Goal: Communication & Community: Answer question/provide support

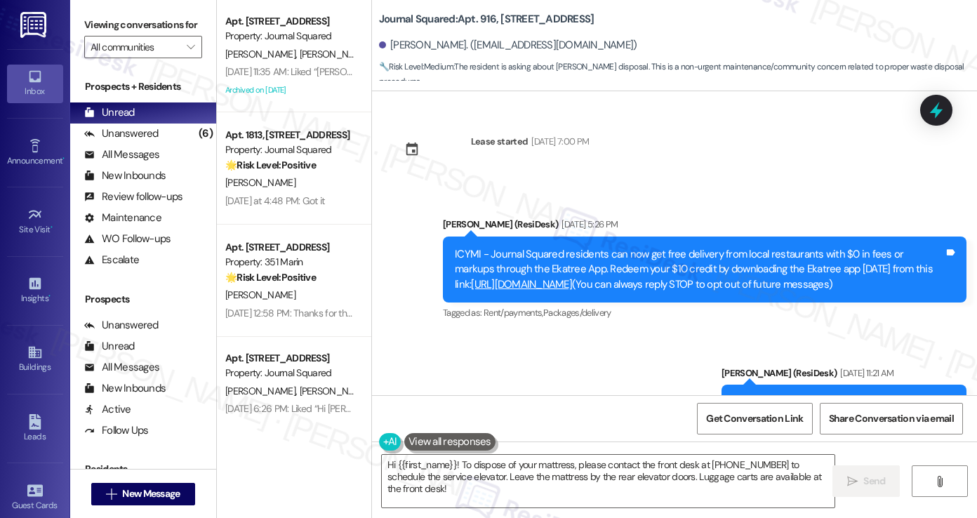
click at [114, 120] on div "Unread" at bounding box center [109, 112] width 51 height 15
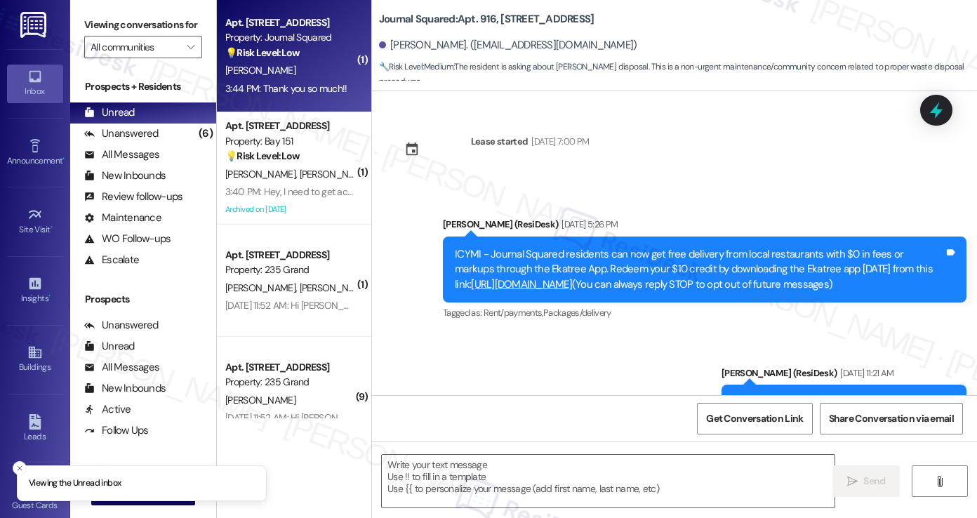
type textarea "Fetching suggested responses. Please feel free to read through the conversation…"
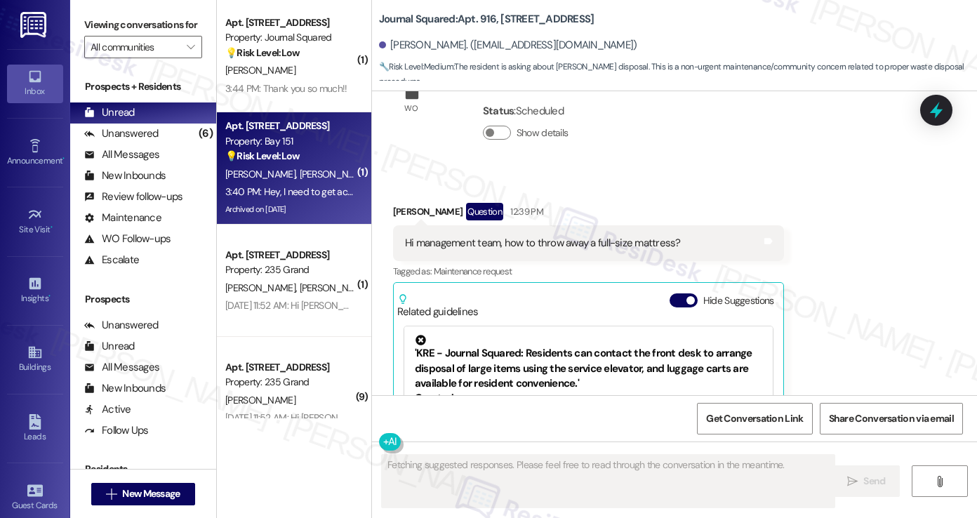
scroll to position [9312, 0]
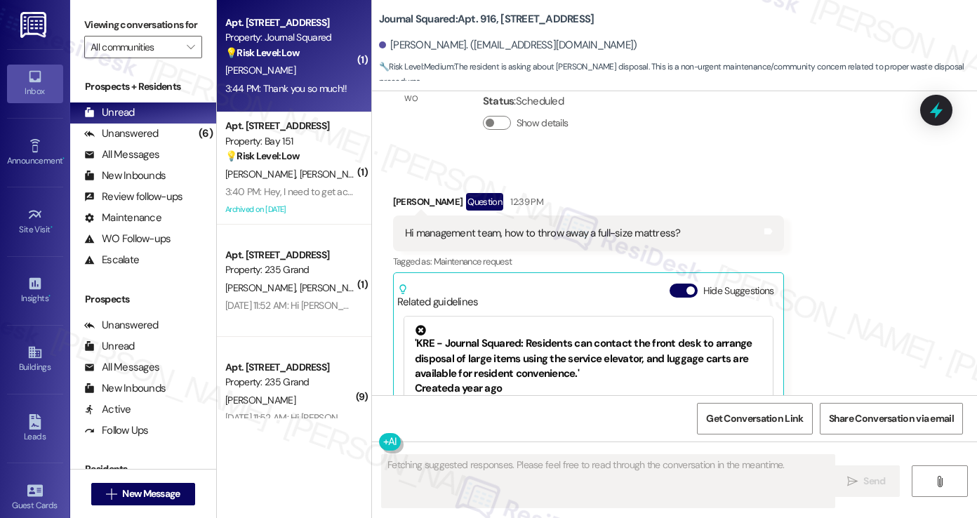
click at [283, 98] on div "3:44 PM: Thank you so much!! 3:44 PM: Thank you so much!!" at bounding box center [290, 89] width 133 height 18
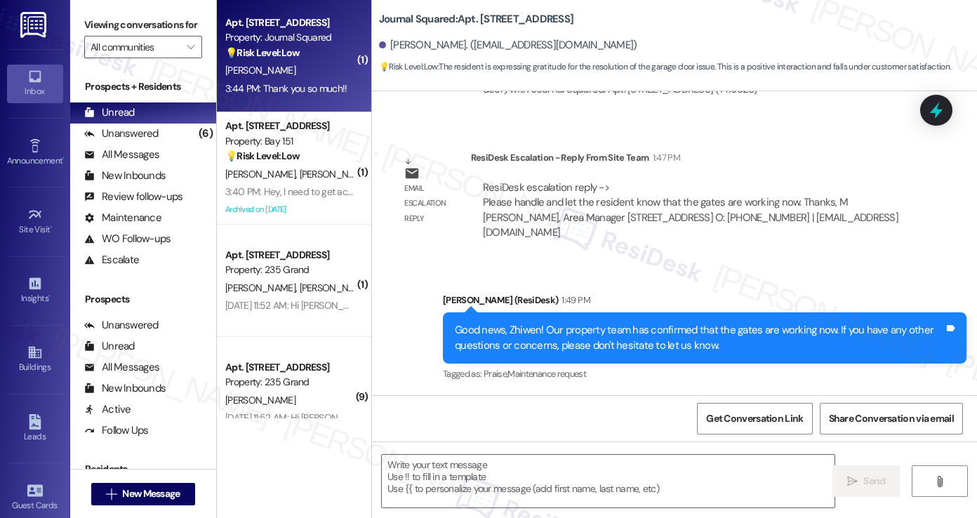
scroll to position [2119, 0]
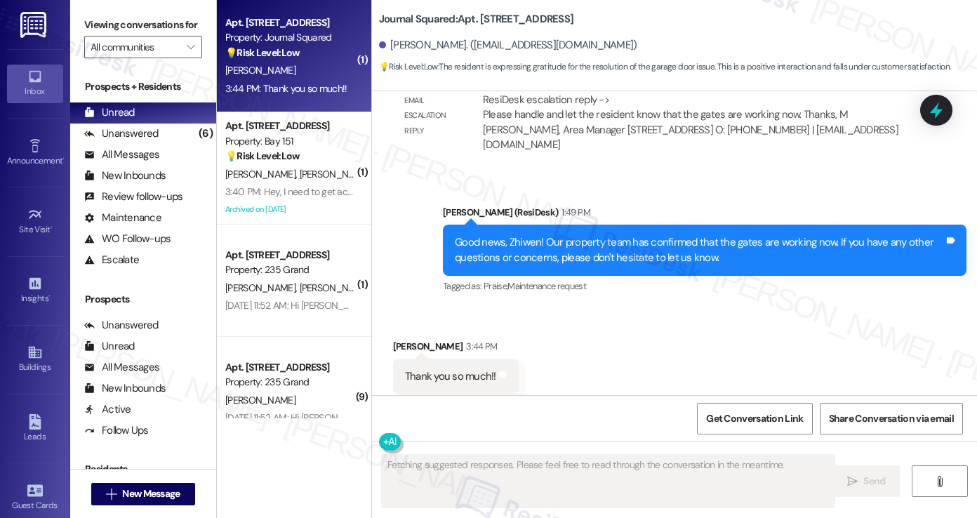
click at [553, 235] on div "Good news, Zhiwen! Our property team has confirmed that the gates are working n…" at bounding box center [699, 250] width 489 height 30
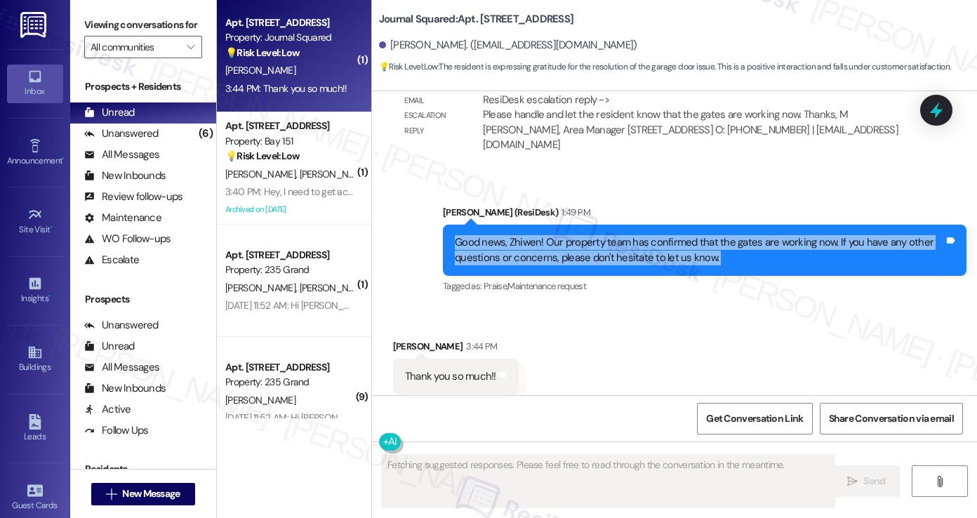
click at [553, 235] on div "Good news, Zhiwen! Our property team has confirmed that the gates are working n…" at bounding box center [699, 250] width 489 height 30
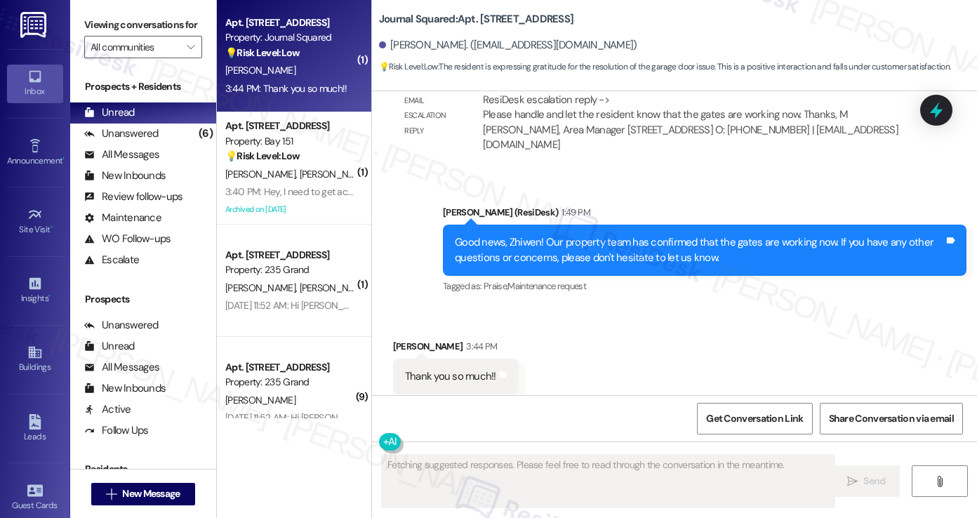
click at [641, 275] on div "Sent via SMS [PERSON_NAME] (ResiDesk) 1:49 PM Good news, Zhiwen! Our property t…" at bounding box center [704, 250] width 544 height 112
click at [629, 235] on div "Good news, Zhiwen! Our property team has confirmed that the gates are working n…" at bounding box center [699, 250] width 489 height 30
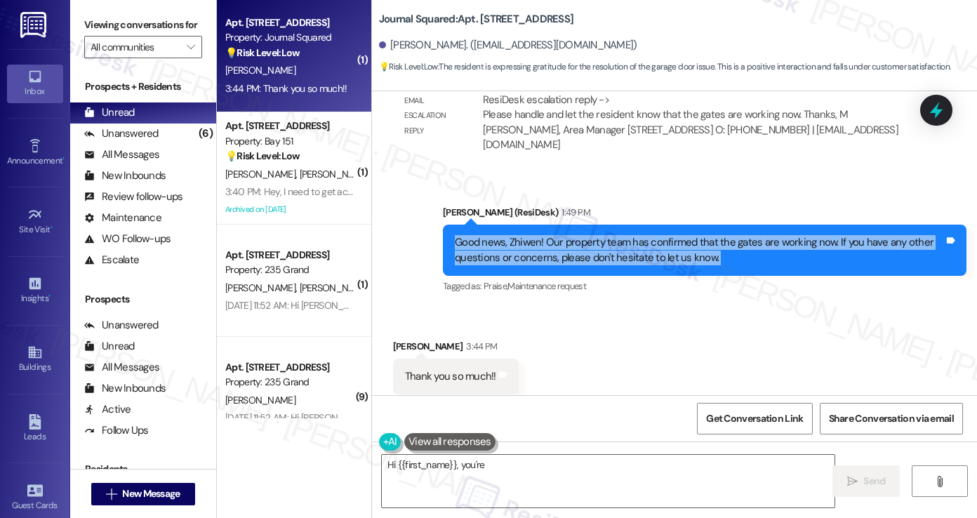
click at [671, 205] on div "[PERSON_NAME] (ResiDesk) 1:49 PM" at bounding box center [704, 215] width 523 height 20
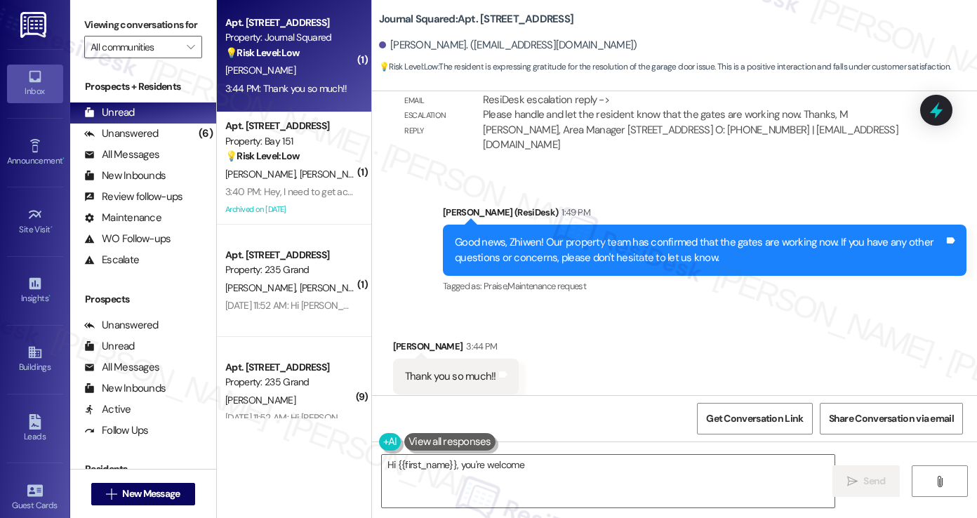
click at [653, 235] on div "Good news, Zhiwen! Our property team has confirmed that the gates are working n…" at bounding box center [699, 250] width 489 height 30
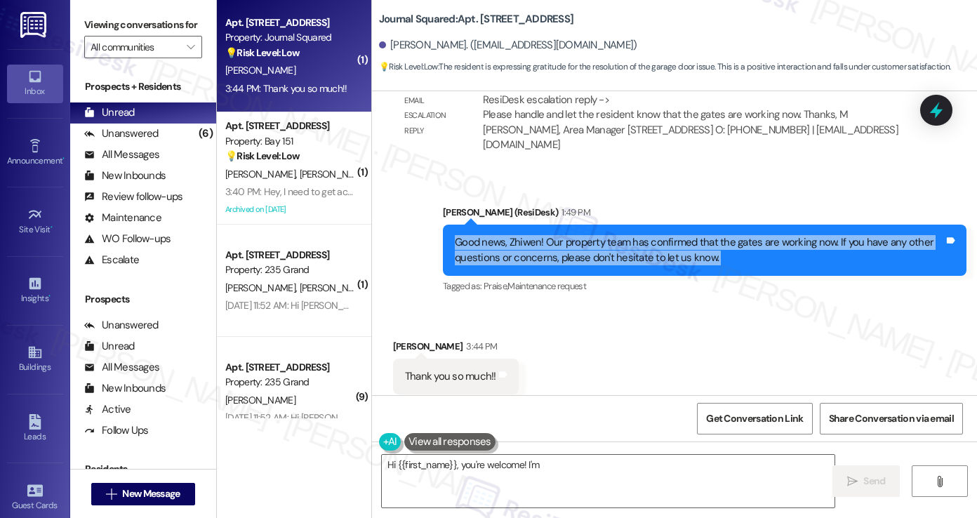
click at [653, 235] on div "Good news, Zhiwen! Our property team has confirmed that the gates are working n…" at bounding box center [699, 250] width 489 height 30
click at [500, 468] on textarea "Hi {{first_name}}, you're welcome! I'm happy I could help. If you have any" at bounding box center [608, 481] width 453 height 53
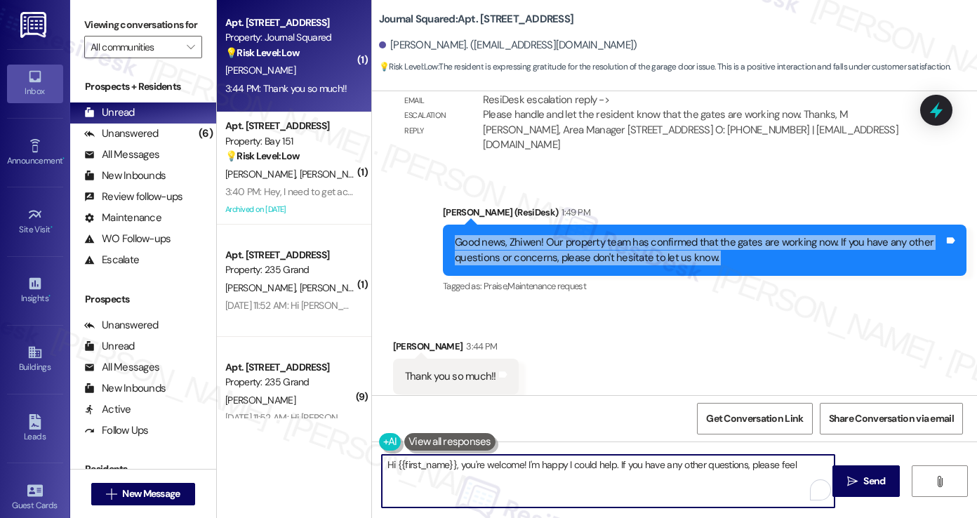
click at [500, 468] on textarea "Hi {{first_name}}, you're welcome! I'm happy I could help. If you have any othe…" at bounding box center [608, 481] width 453 height 53
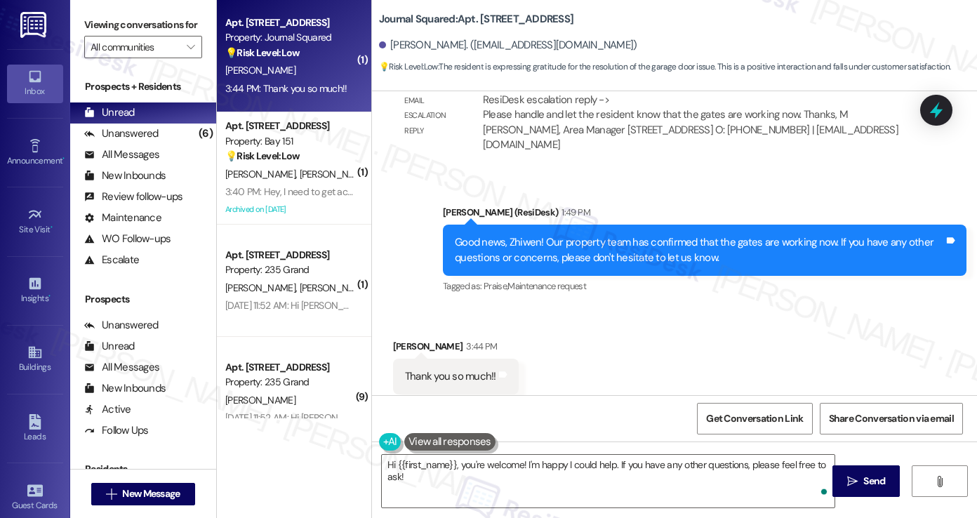
click at [558, 235] on div "Good news, Zhiwen! Our property team has confirmed that the gates are working n…" at bounding box center [699, 250] width 489 height 30
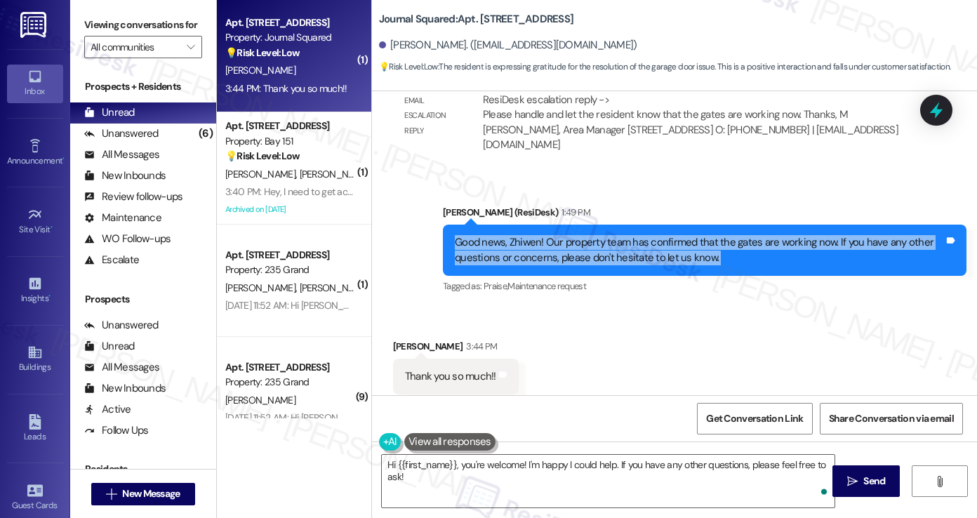
click at [558, 235] on div "Good news, Zhiwen! Our property team has confirmed that the gates are working n…" at bounding box center [699, 250] width 489 height 30
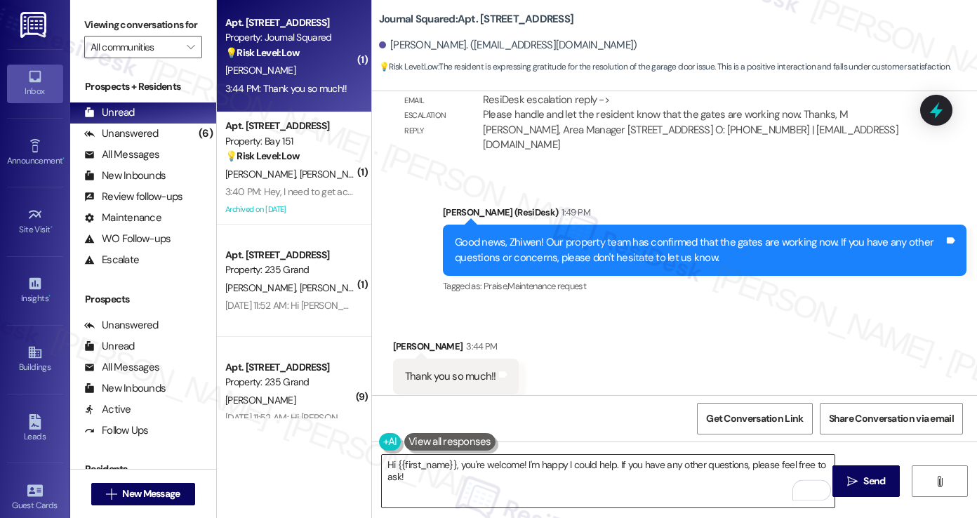
click at [589, 471] on textarea "Hi {{first_name}}, you're welcome! I'm happy I could help. If you have any othe…" at bounding box center [608, 481] width 453 height 53
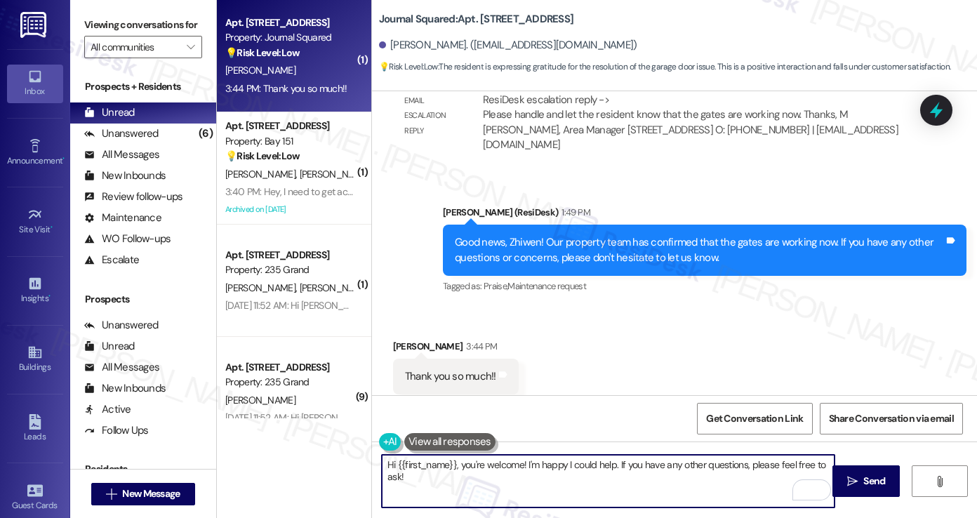
click at [589, 471] on textarea "Hi {{first_name}}, you're welcome! I'm happy I could help. If you have any othe…" at bounding box center [608, 481] width 453 height 53
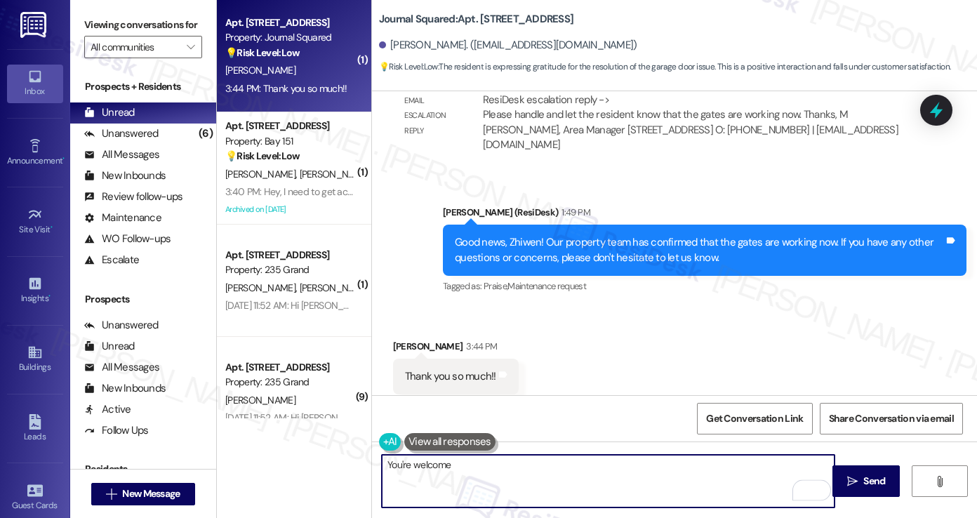
type textarea "You're welcome!"
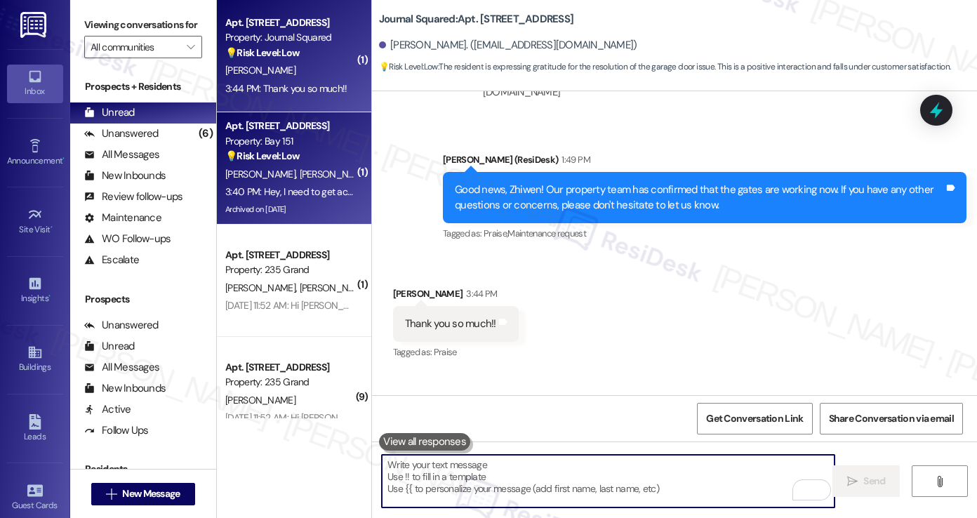
scroll to position [2217, 0]
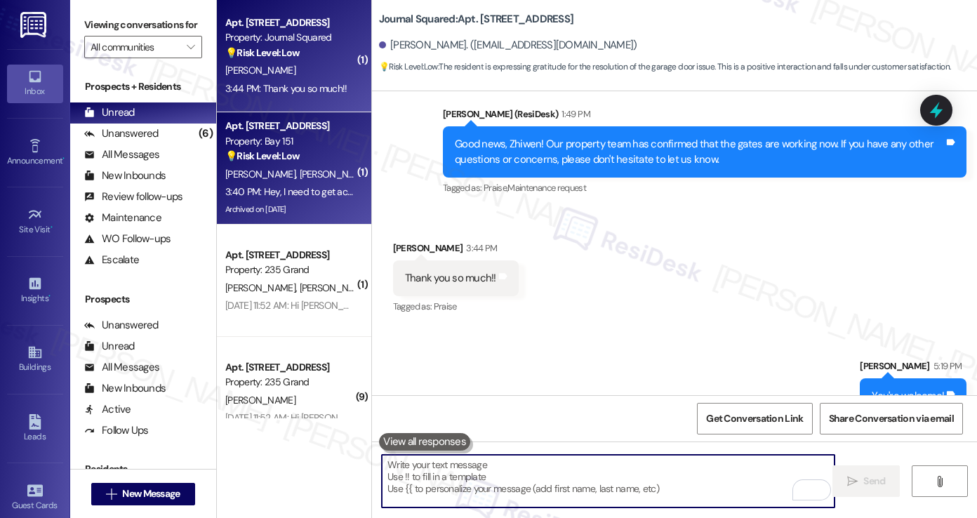
click at [288, 190] on div "3:40 PM: Hey, I need to get access to my packages in the packages room. 3:40 PM…" at bounding box center [376, 191] width 302 height 13
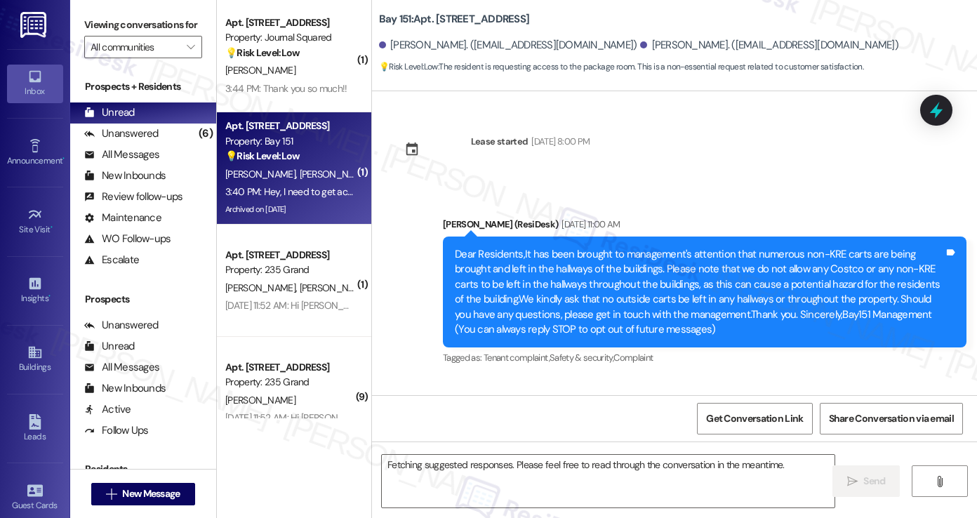
scroll to position [32569, 0]
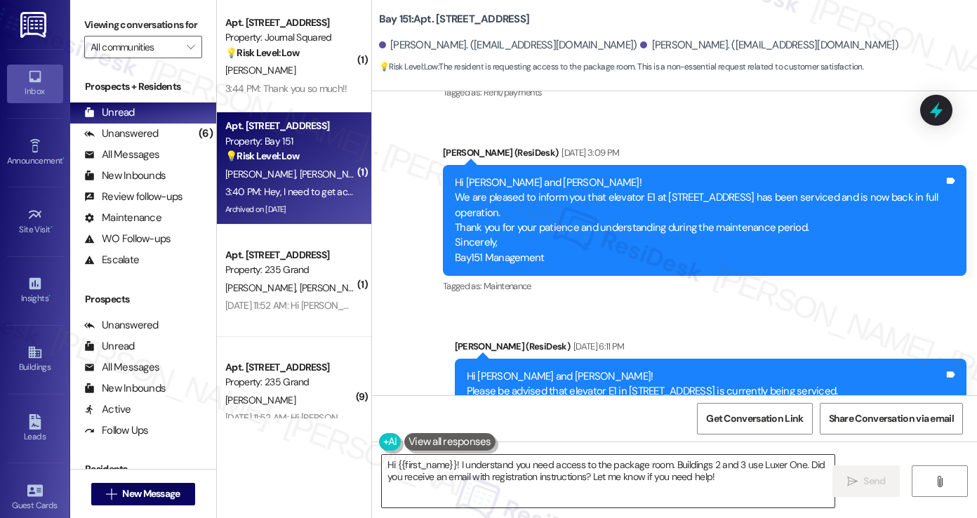
click at [574, 478] on textarea "Hi {{first_name}}! I understand you need access to the package room. Buildings …" at bounding box center [608, 481] width 453 height 53
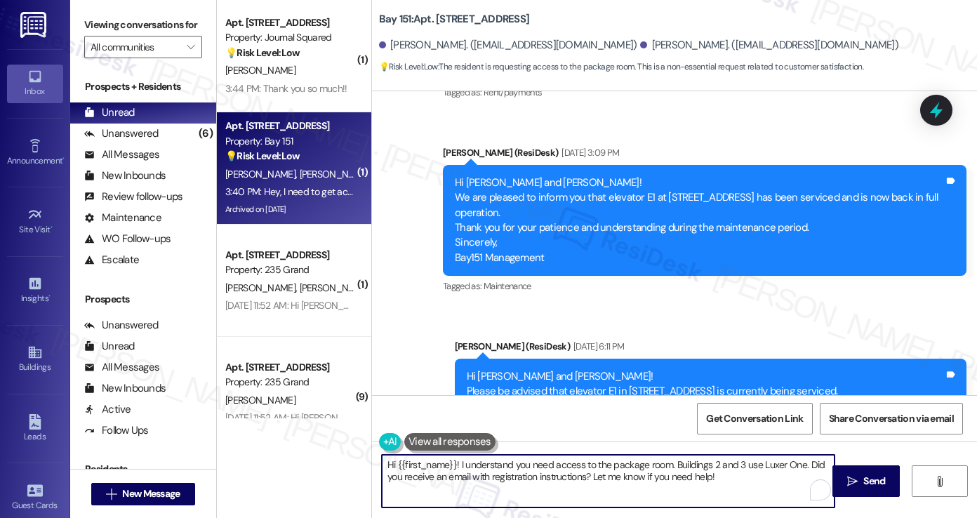
click at [574, 478] on textarea "Hi {{first_name}}! I understand you need access to the package room. Buildings …" at bounding box center [608, 481] width 453 height 53
click at [529, 471] on textarea "Hi {{first_name}}! I understand you need access to the package room. Buildings …" at bounding box center [608, 481] width 453 height 53
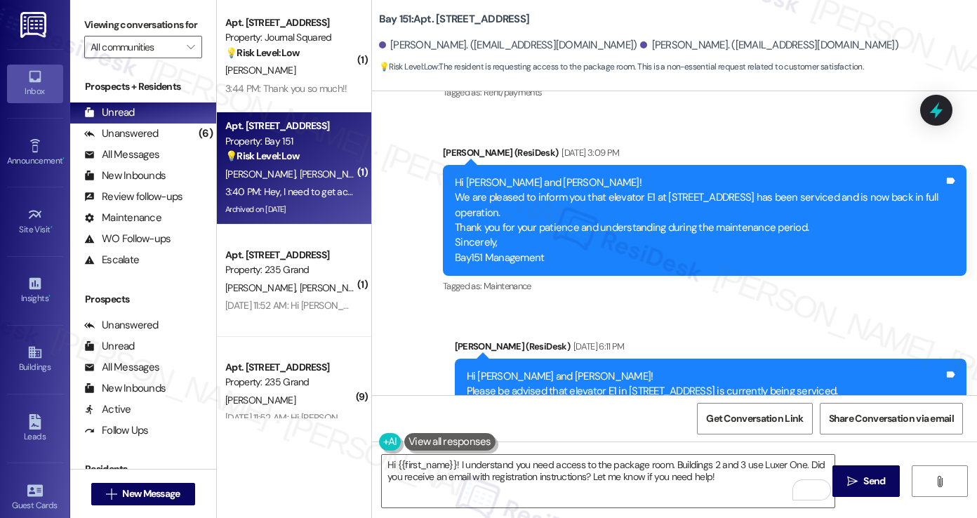
click at [379, 16] on b "Bay 151: Apt. [STREET_ADDRESS]" at bounding box center [454, 19] width 150 height 15
click at [95, 24] on label "Viewing conversations for" at bounding box center [143, 25] width 118 height 22
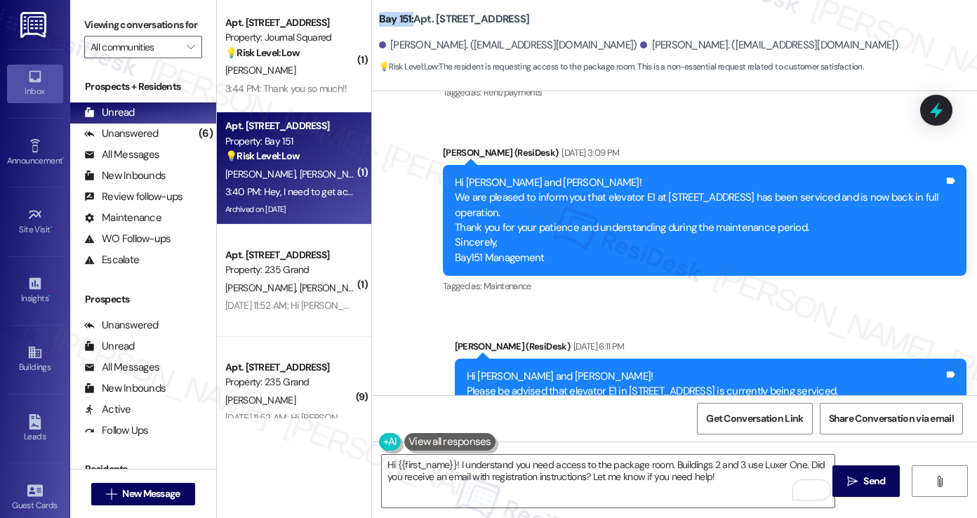
drag, startPoint x: 375, startPoint y: 19, endPoint x: 406, endPoint y: 15, distance: 30.4
click at [406, 15] on b "Bay 151: Apt. [STREET_ADDRESS]" at bounding box center [454, 19] width 150 height 15
copy b "Bay 151:"
drag, startPoint x: 91, startPoint y: 11, endPoint x: 128, endPoint y: 36, distance: 45.0
click at [91, 11] on div "Viewing conversations for All communities " at bounding box center [143, 36] width 146 height 72
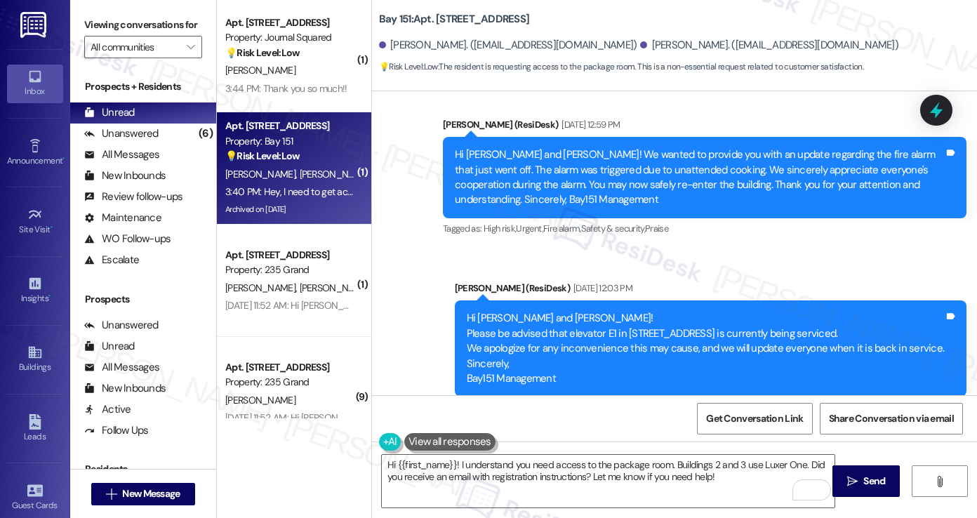
scroll to position [31797, 0]
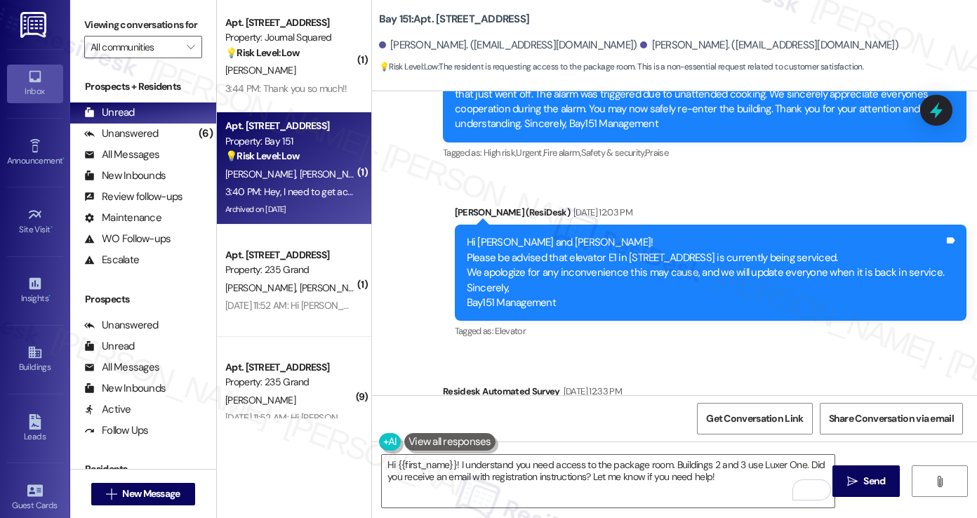
scroll to position [31867, 0]
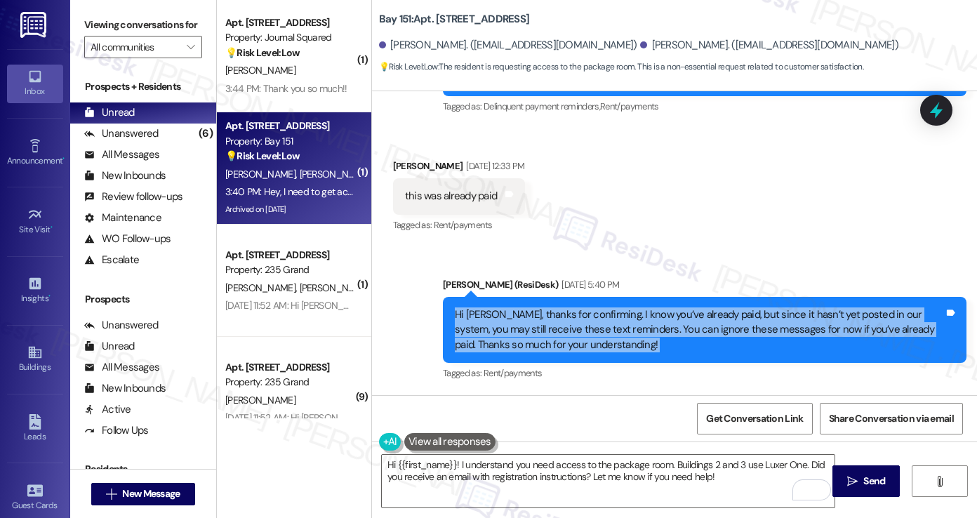
scroll to position [32569, 0]
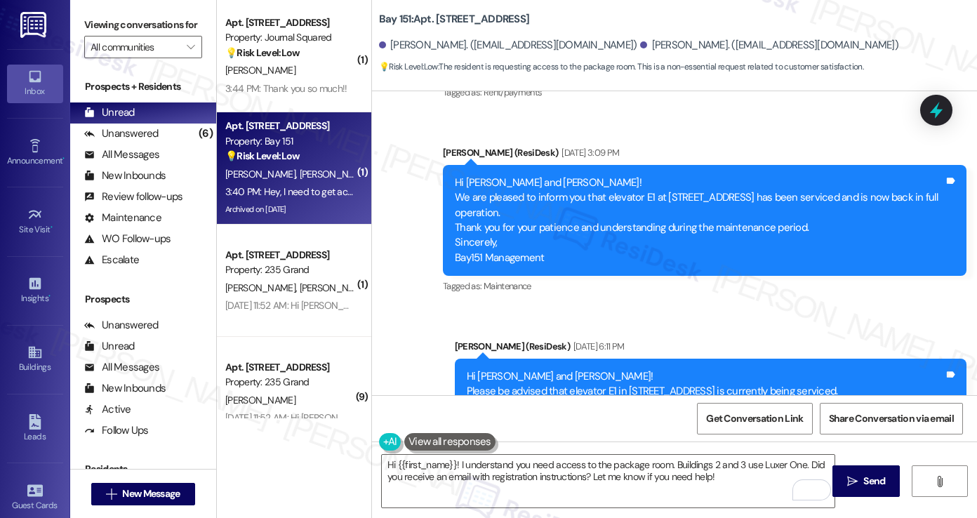
click at [738, 476] on textarea "Hi {{first_name}}! I understand you need access to the package room. Buildings …" at bounding box center [608, 481] width 453 height 53
click at [118, 27] on label "Viewing conversations for" at bounding box center [143, 25] width 118 height 22
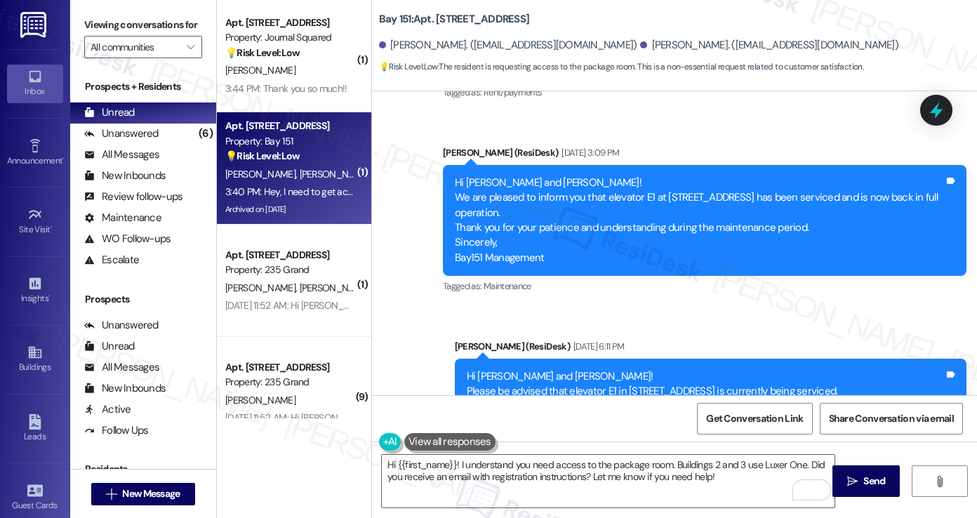
click at [547, 473] on textarea "Hi {{first_name}}! I understand you need access to the package room. Buildings …" at bounding box center [608, 481] width 453 height 53
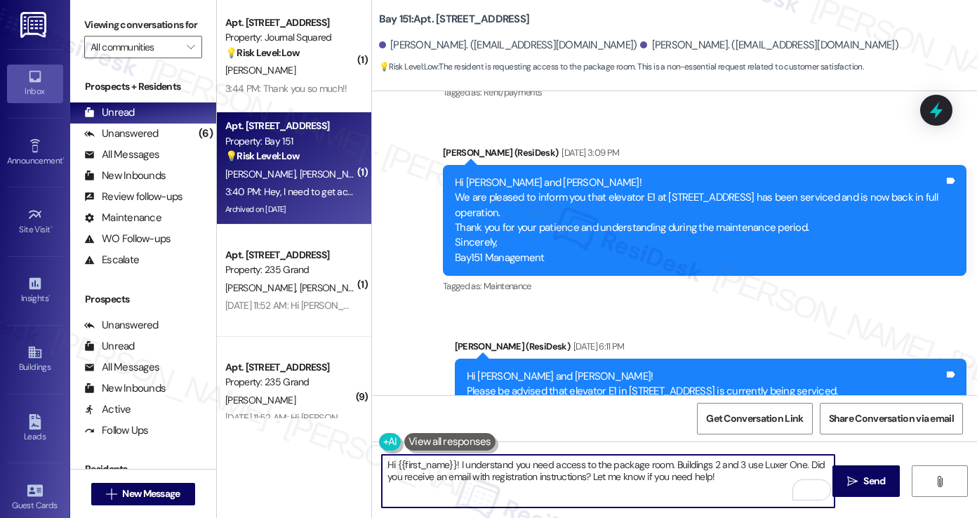
drag, startPoint x: 555, startPoint y: 476, endPoint x: 597, endPoint y: 476, distance: 42.1
click at [597, 476] on textarea "Hi {{first_name}}! I understand you need access to the package room. Buildings …" at bounding box center [608, 481] width 453 height 53
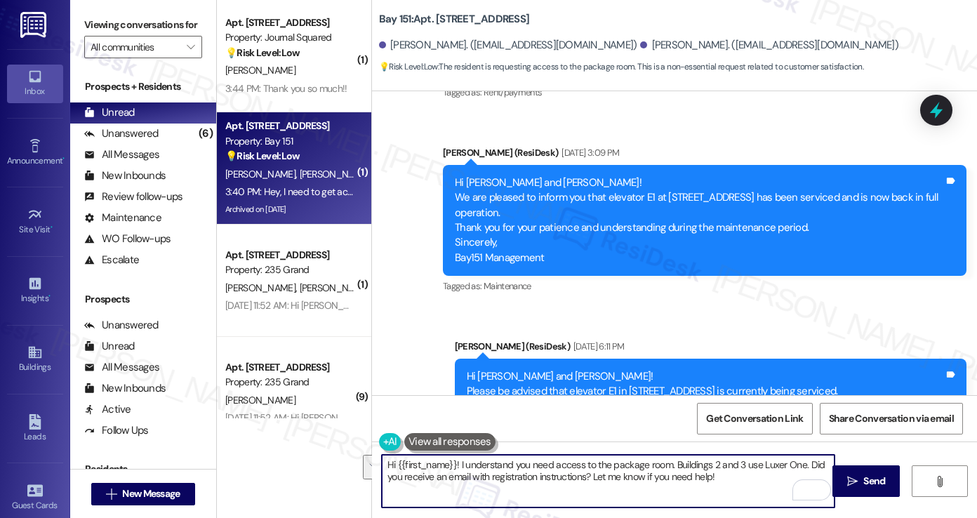
click at [719, 470] on textarea "Hi {{first_name}}! I understand you need access to the package room. Buildings …" at bounding box center [608, 481] width 453 height 53
drag, startPoint x: 720, startPoint y: 478, endPoint x: 586, endPoint y: 480, distance: 134.0
click at [586, 480] on textarea "Hi {{first_name}}! I understand you need access to the package room. Buildings …" at bounding box center [608, 481] width 453 height 53
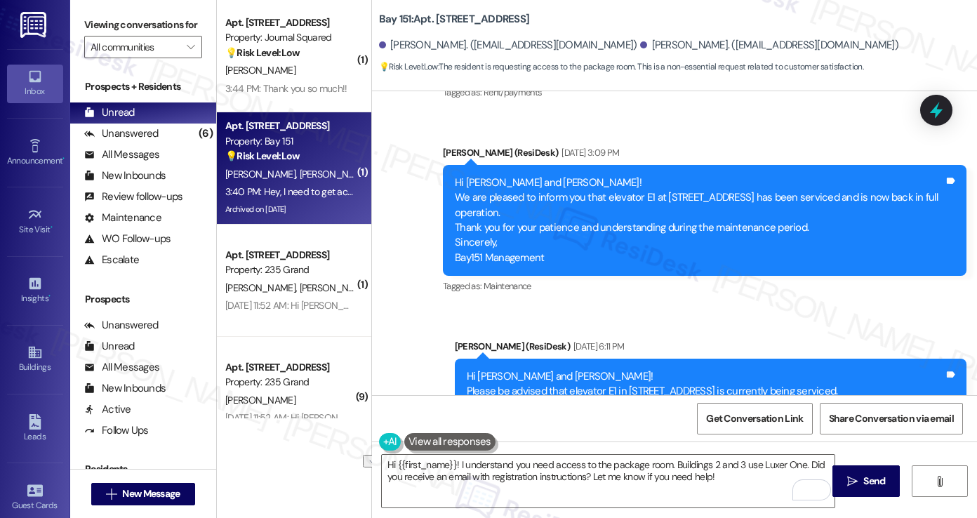
click at [90, 36] on label "Viewing conversations for" at bounding box center [143, 25] width 118 height 22
click at [451, 19] on b "Bay 151: Apt. [STREET_ADDRESS]" at bounding box center [454, 19] width 150 height 15
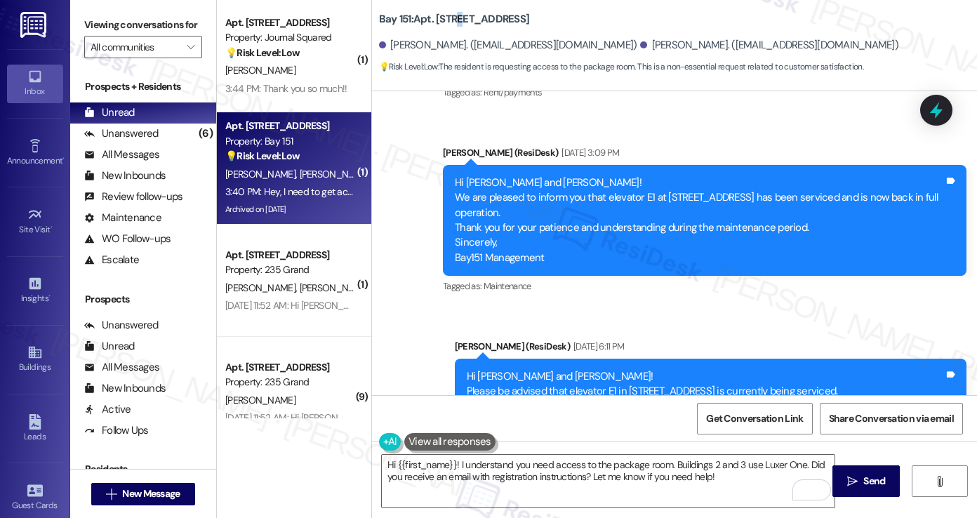
click at [450, 19] on b "Bay 151: Apt. [STREET_ADDRESS]" at bounding box center [454, 19] width 150 height 15
click at [105, 33] on label "Viewing conversations for" at bounding box center [143, 25] width 118 height 22
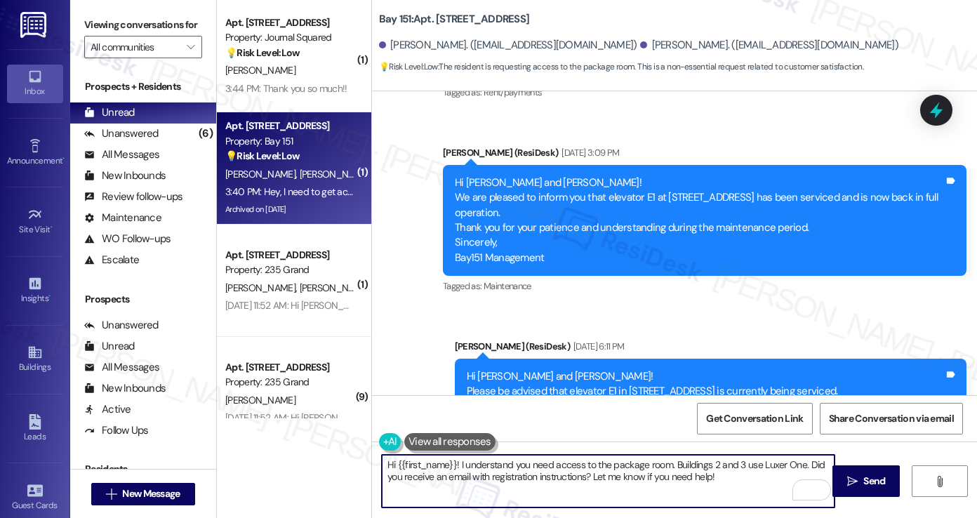
click at [731, 477] on textarea "Hi {{first_name}}! I understand you need access to the package room. Buildings …" at bounding box center [608, 481] width 453 height 53
click at [570, 477] on textarea "Hi {{first_name}}! I understand you need access to the package room. Buildings …" at bounding box center [608, 481] width 453 height 53
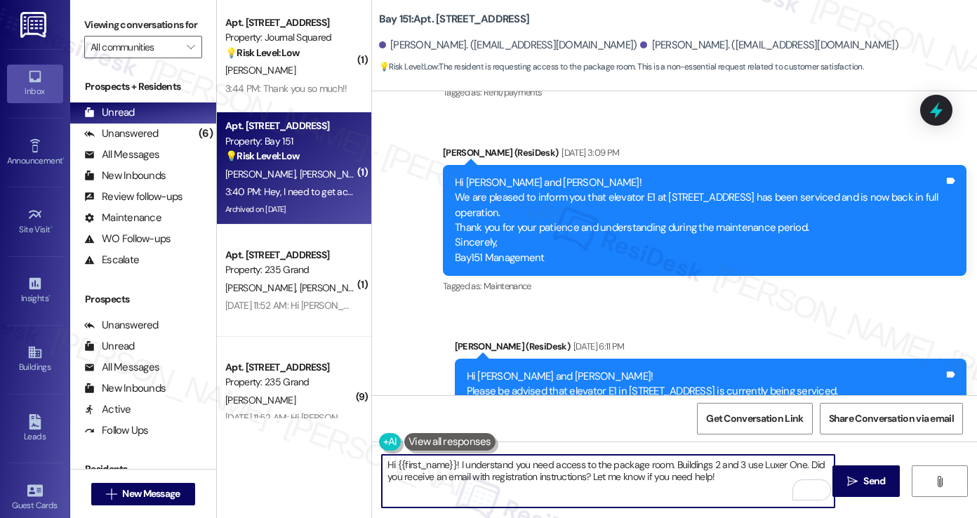
drag, startPoint x: 391, startPoint y: 465, endPoint x: 449, endPoint y: 462, distance: 57.6
click at [449, 462] on textarea "Hi {{first_name}}! I understand you need access to the package room. Buildings …" at bounding box center [608, 481] width 453 height 53
paste textarea "Raven"
click at [710, 468] on textarea "Hi [PERSON_NAME]! I understand you need access to the package room. Buildings 2…" at bounding box center [608, 481] width 453 height 53
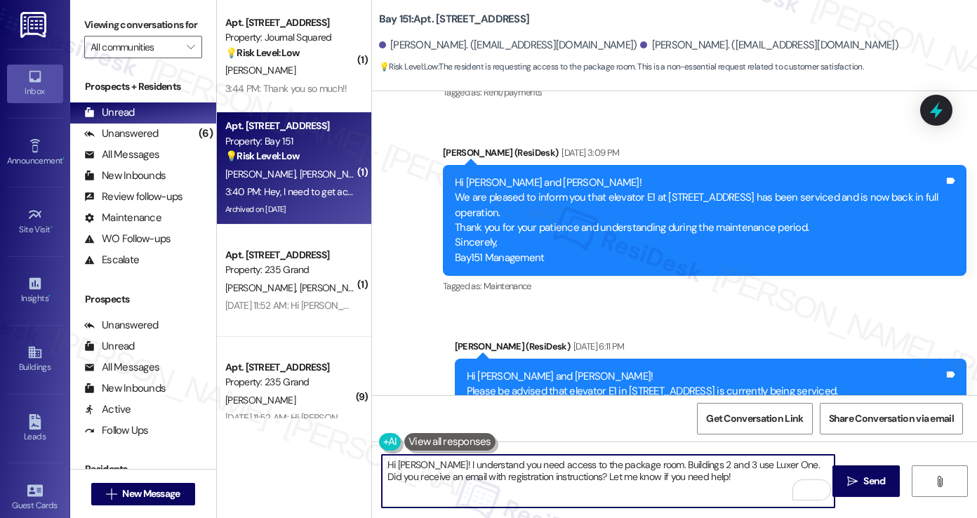
click at [710, 468] on textarea "Hi [PERSON_NAME]! I understand you need access to the package room. Buildings 2…" at bounding box center [608, 481] width 453 height 53
type textarea "Hi [PERSON_NAME]! I understand you need access to the package room. Buildings 2…"
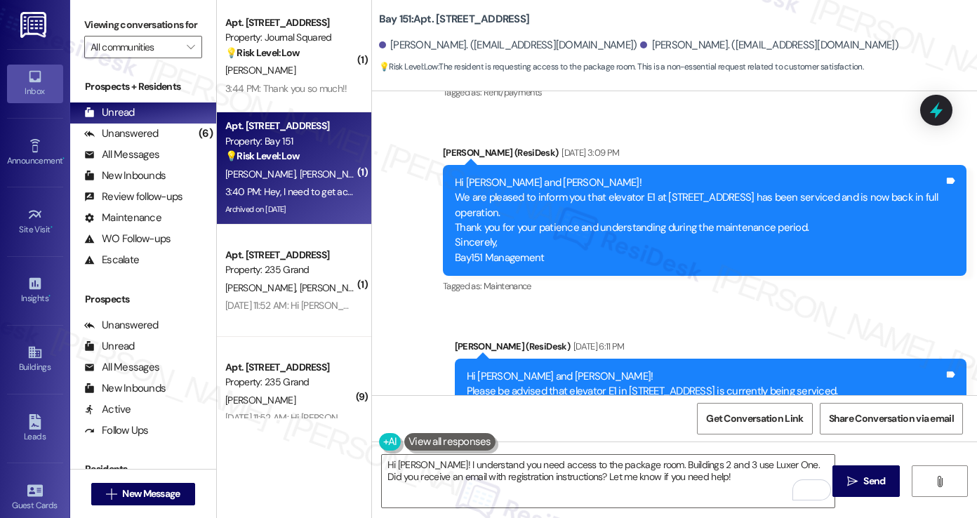
click at [97, 30] on label "Viewing conversations for" at bounding box center [143, 25] width 118 height 22
click at [715, 476] on textarea "Hi [PERSON_NAME]! I understand you need access to the package room. Buildings 2…" at bounding box center [608, 481] width 453 height 53
drag, startPoint x: 842, startPoint y: 481, endPoint x: 719, endPoint y: 475, distance: 122.9
click at [719, 475] on div "Hi [PERSON_NAME]! I understand you need access to the package room. Buildings 2…" at bounding box center [674, 493] width 605 height 105
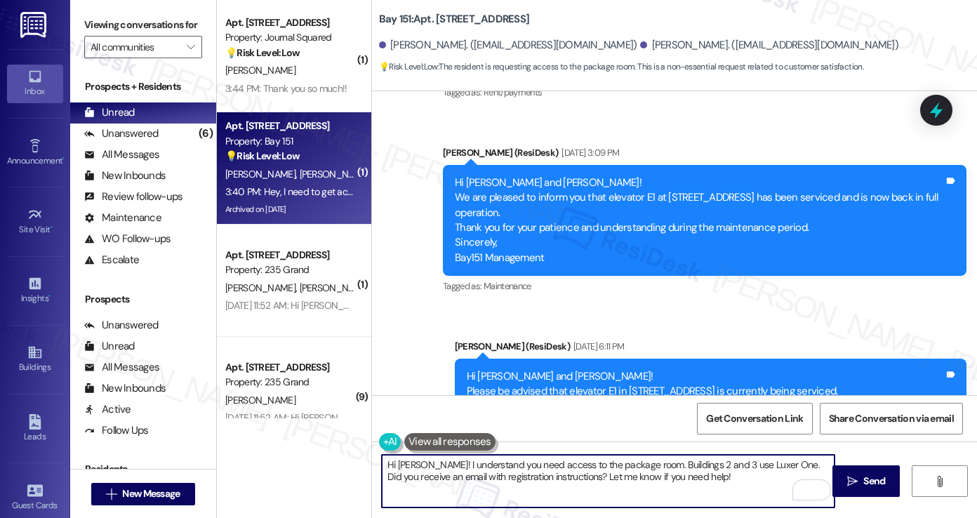
click at [719, 475] on textarea "Hi [PERSON_NAME]! I understand you need access to the package room. Buildings 2…" at bounding box center [608, 481] width 453 height 53
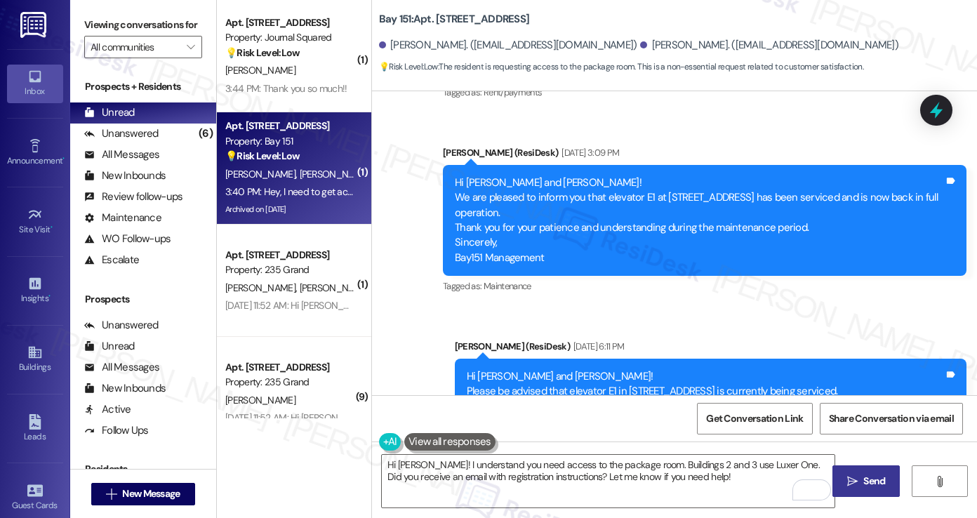
click at [844, 475] on span " Send" at bounding box center [866, 481] width 44 height 15
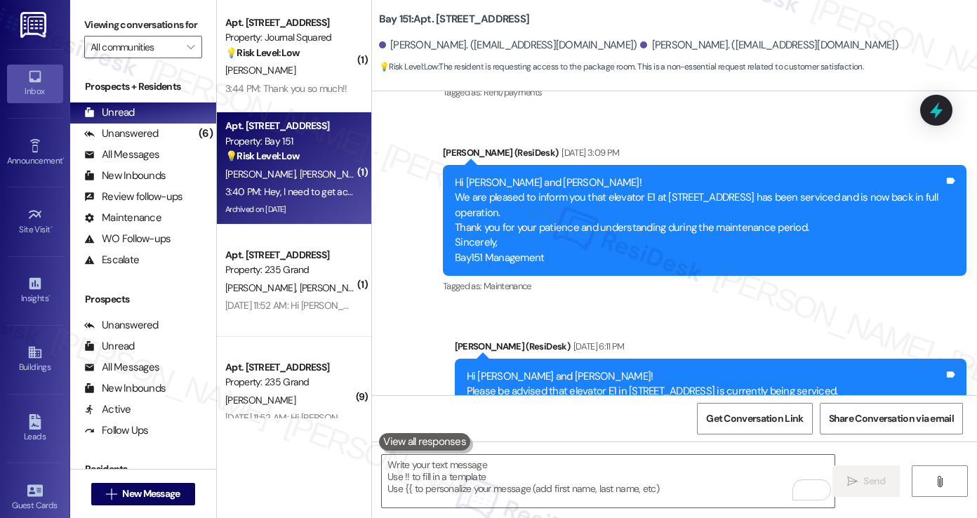
scroll to position [32568, 0]
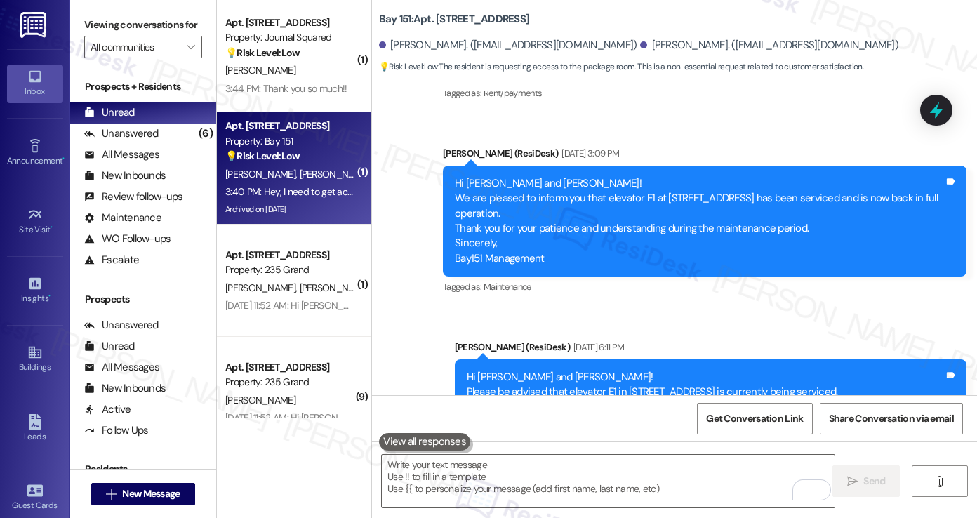
click at [98, 33] on label "Viewing conversations for" at bounding box center [143, 25] width 118 height 22
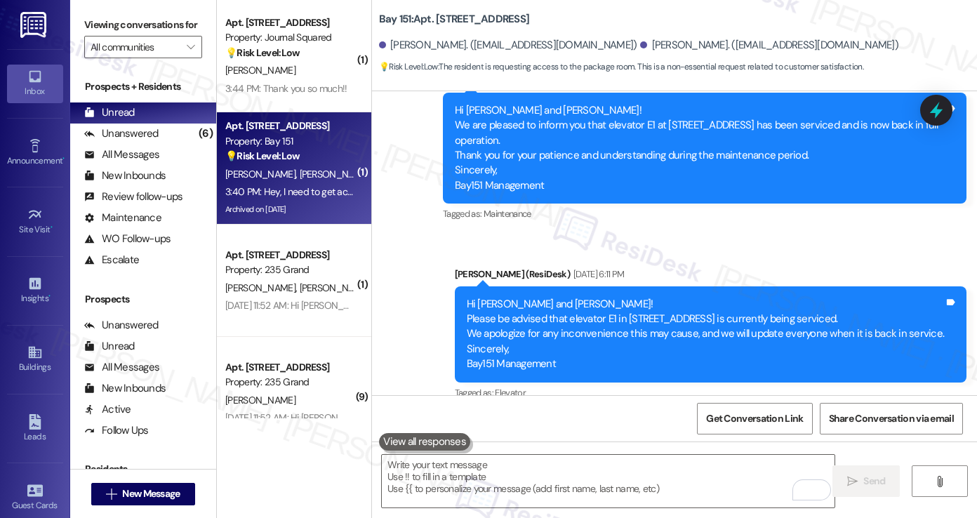
scroll to position [32681, 0]
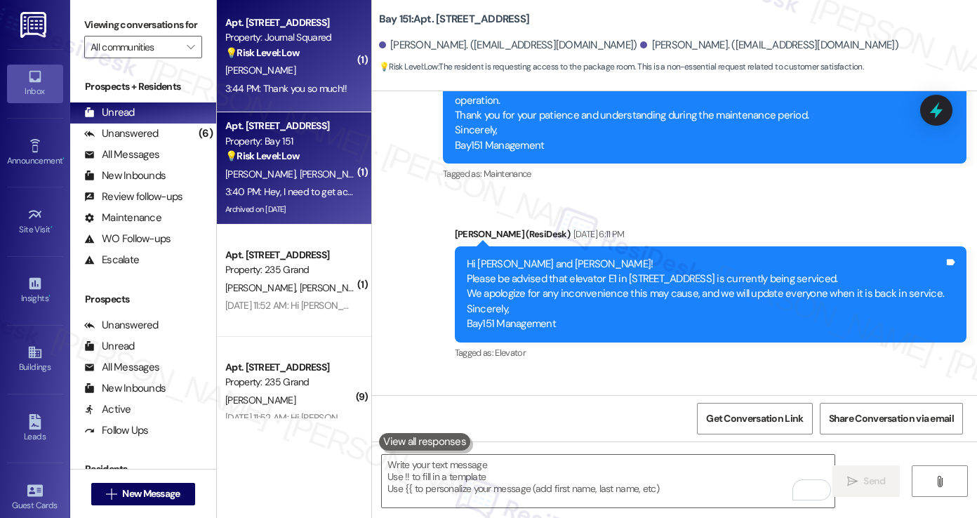
click at [292, 80] on div "3:44 PM: Thank you so much!! 3:44 PM: Thank you so much!!" at bounding box center [290, 89] width 133 height 18
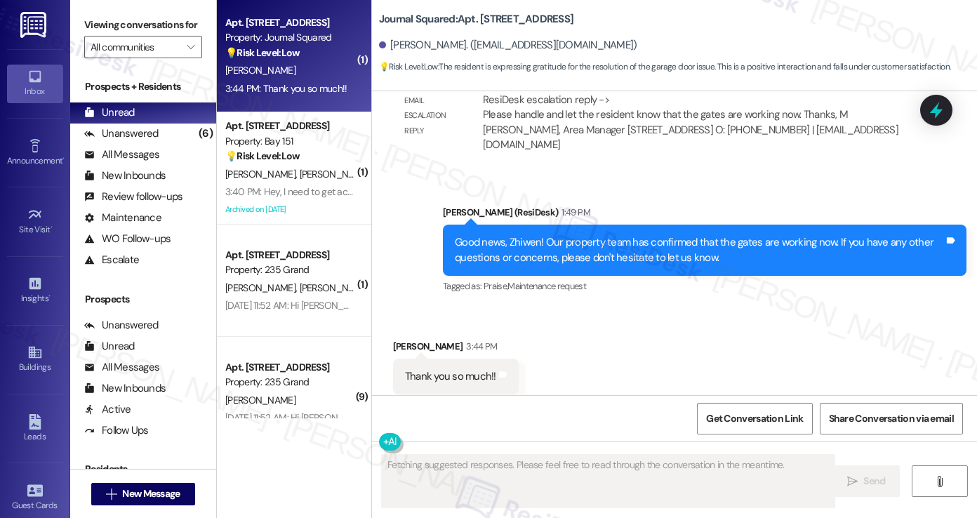
scroll to position [2237, 0]
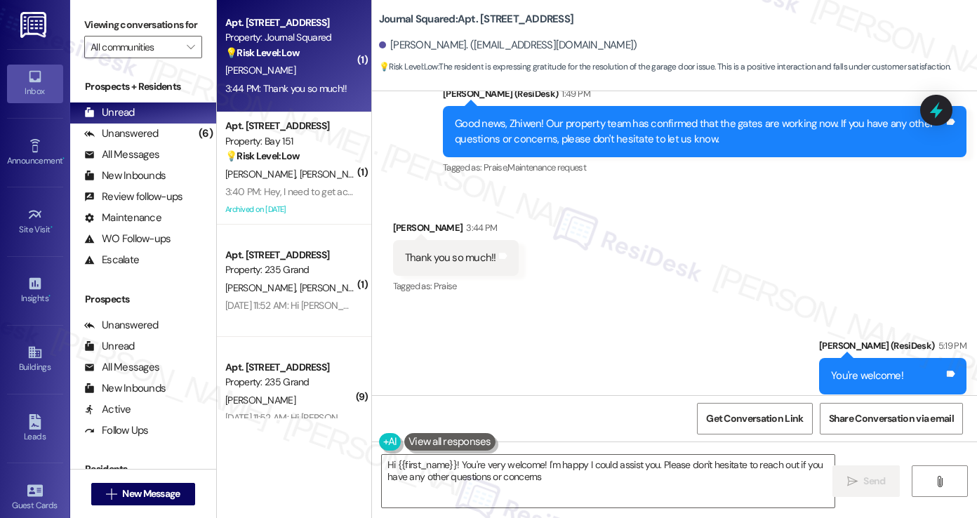
type textarea "Hi {{first_name}}! You're very welcome! I'm happy I could assist you. Please do…"
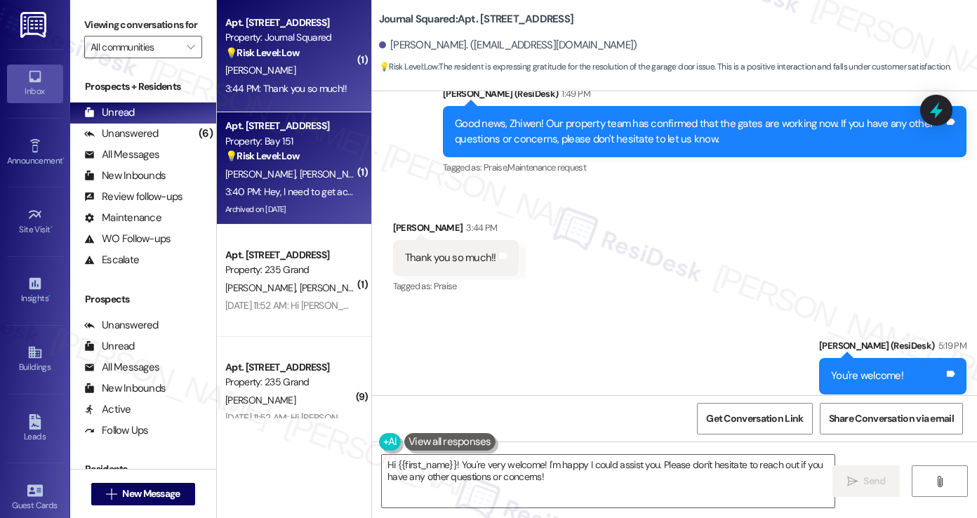
click at [261, 161] on strong "💡 Risk Level: Low" at bounding box center [262, 155] width 74 height 13
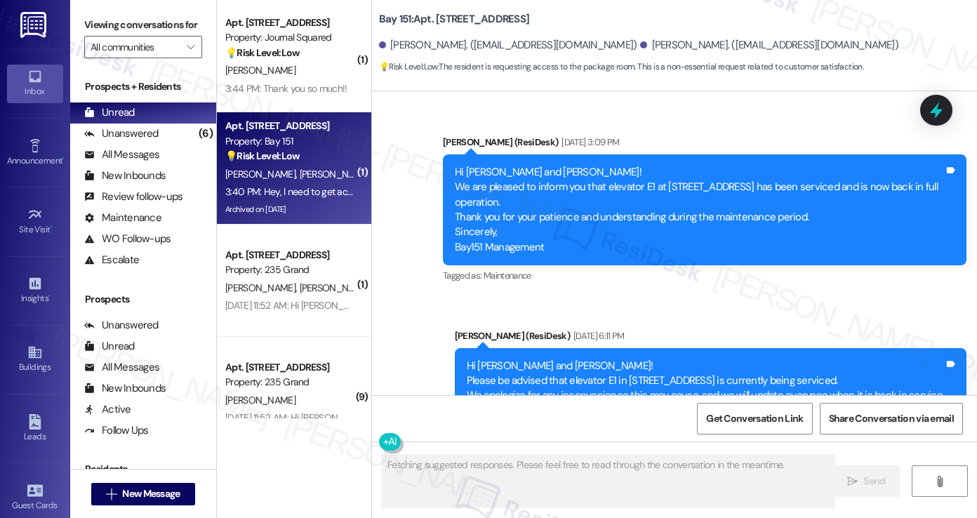
scroll to position [32702, 0]
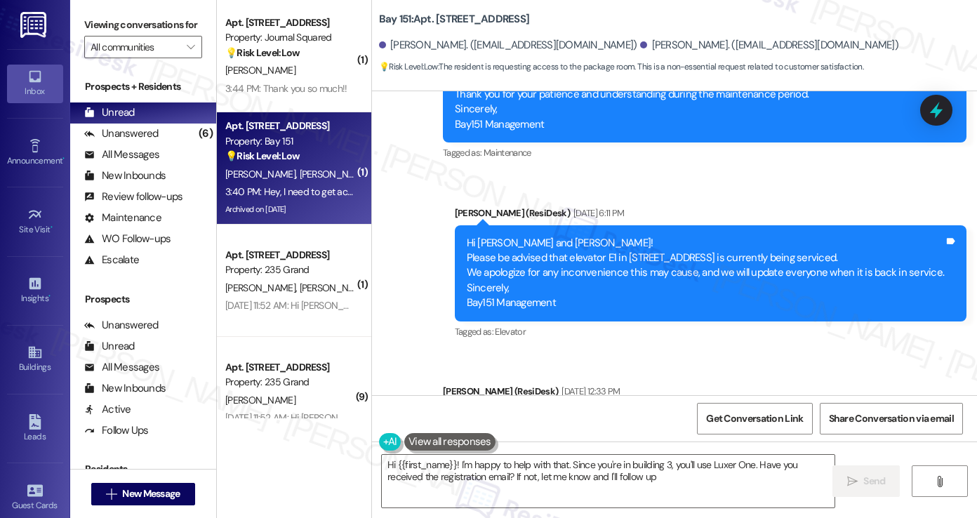
type textarea "Hi {{first_name}}! I'm happy to help with that. Since you're in building 3, you…"
